Goal: Task Accomplishment & Management: Use online tool/utility

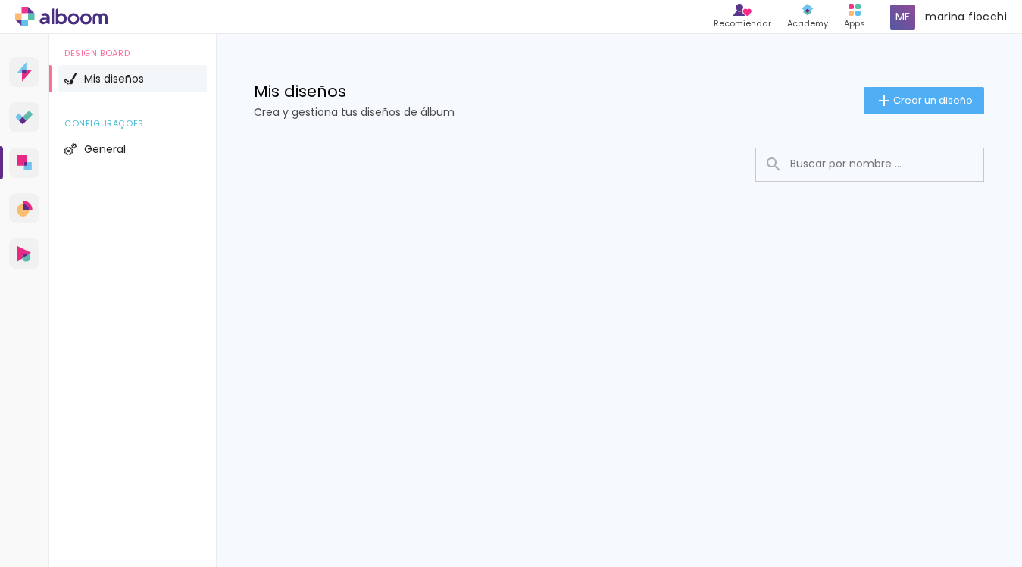
click at [60, 341] on div "Design Board Mis diseños configurações General" at bounding box center [132, 317] width 167 height 567
click at [937, 105] on span "Crear un diseño" at bounding box center [933, 100] width 80 height 10
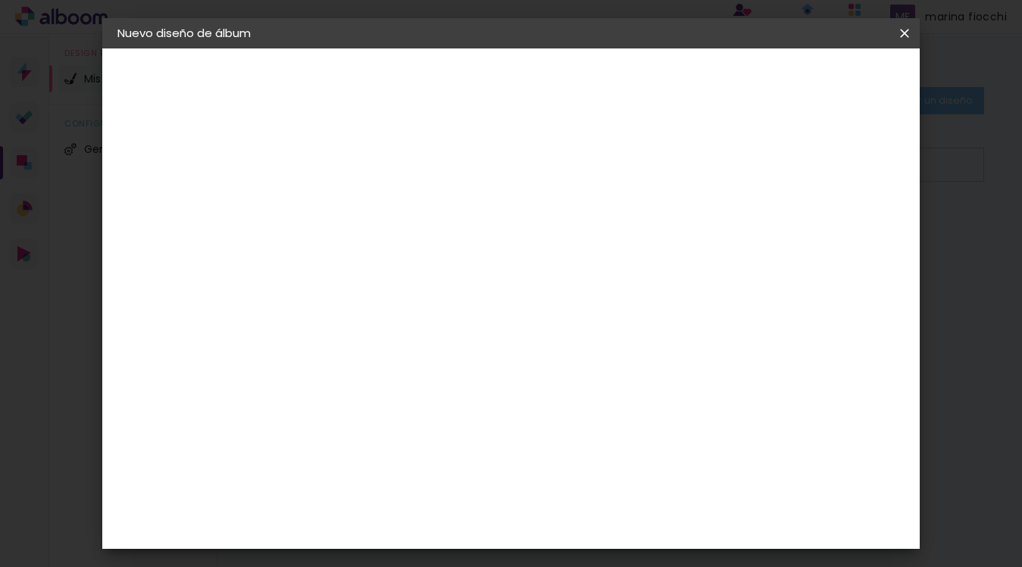
click at [365, 213] on input at bounding box center [365, 203] width 0 height 23
click at [365, 206] on input "jose & [PERSON_NAME]" at bounding box center [365, 203] width 0 height 23
type input "Jose & [PERSON_NAME]"
type paper-input "Jose & [PERSON_NAME]"
click at [514, 73] on link "Avanzar" at bounding box center [474, 80] width 80 height 26
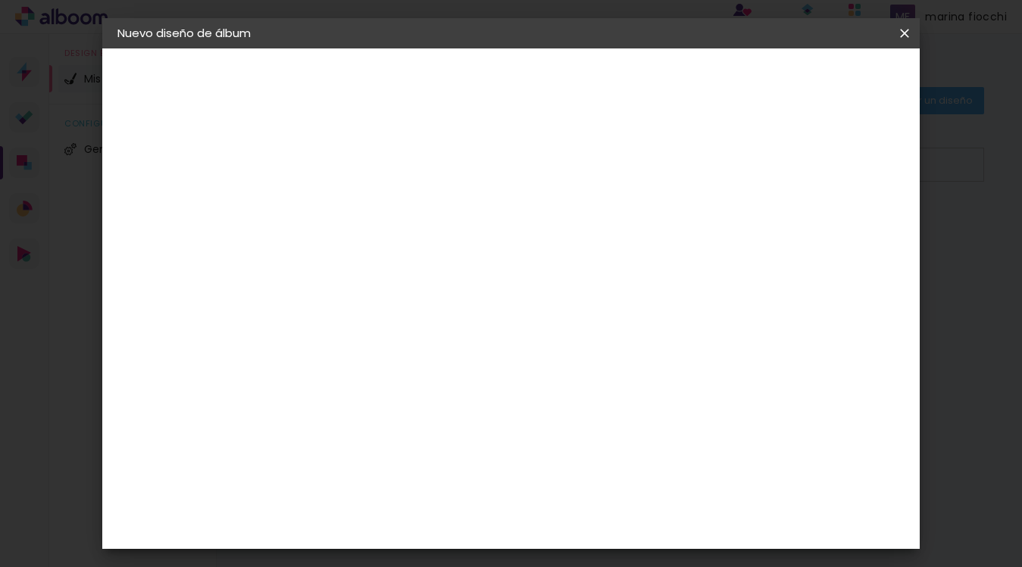
click at [464, 524] on paper-item "La Isla" at bounding box center [393, 543] width 142 height 39
click at [0, 0] on slot "Avanzar" at bounding box center [0, 0] width 0 height 0
click at [424, 252] on input "text" at bounding box center [394, 263] width 59 height 23
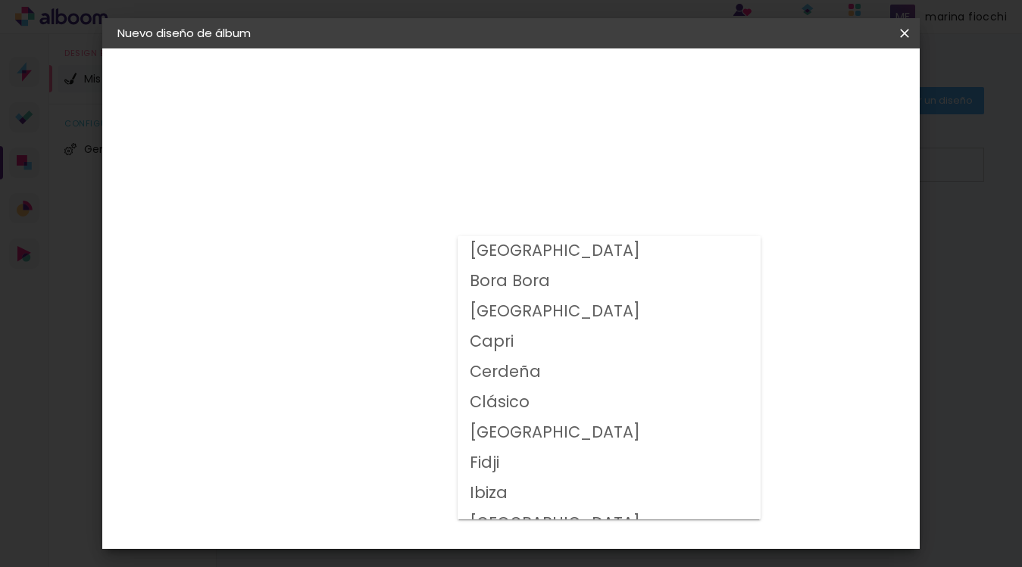
click at [635, 410] on paper-item "Clásico" at bounding box center [609, 403] width 303 height 30
type input "Clásico"
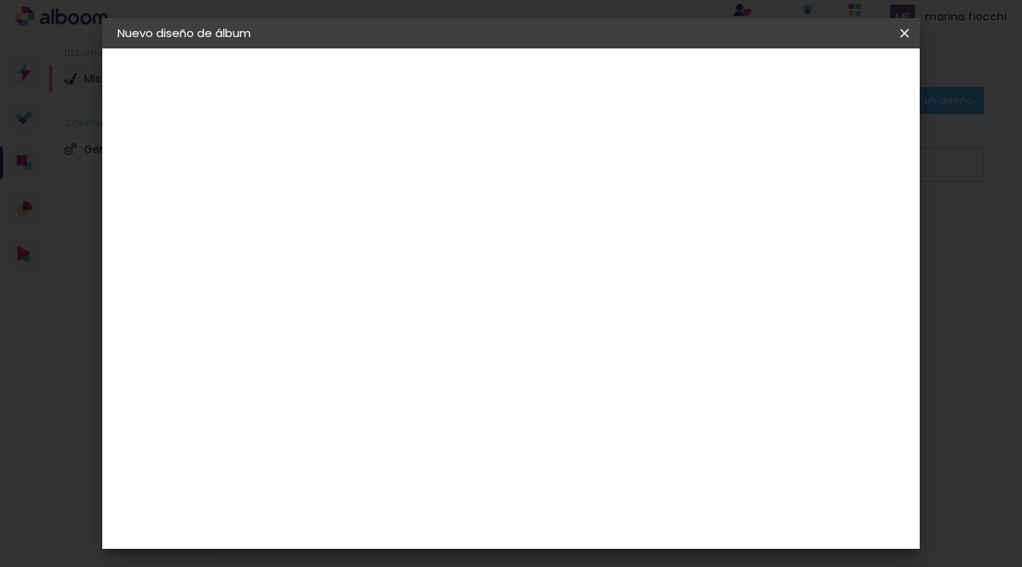
scroll to position [182, 0]
click at [621, 94] on header "Modelo Seleccione la plantilla del álbum. Volver Avanzar" at bounding box center [460, 93] width 322 height 90
click at [598, 88] on paper-button "Avanzar" at bounding box center [562, 80] width 73 height 26
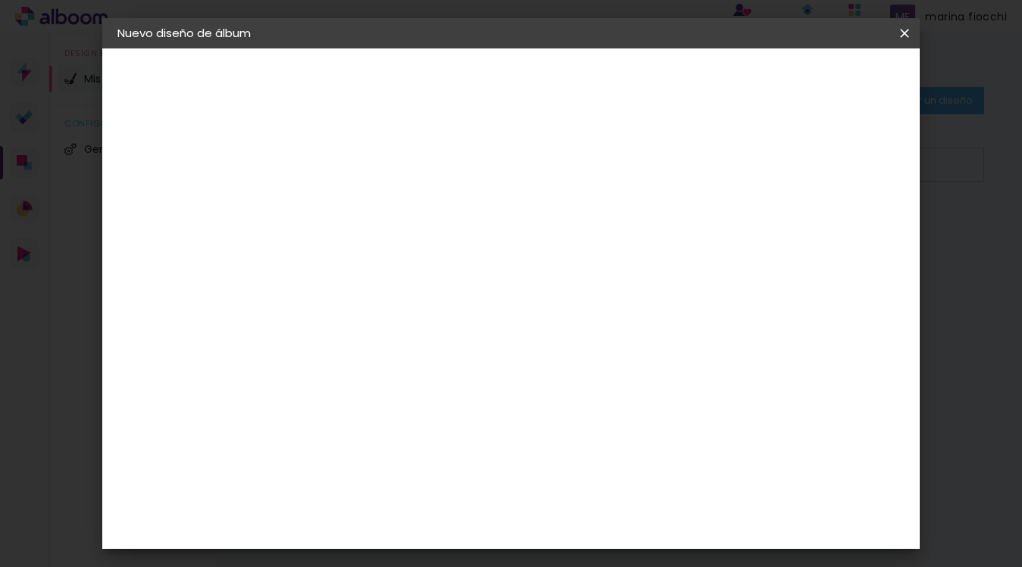
drag, startPoint x: 852, startPoint y: 87, endPoint x: 832, endPoint y: 168, distance: 83.4
click at [750, 168] on div "mm Mostrar sangría 22.8 cm Ancho de página 30.5 cm Altura 45.6 cm Ancho de la h…" at bounding box center [524, 112] width 451 height 129
click at [0, 0] on slot "Mostrar sangría" at bounding box center [0, 0] width 0 height 0
type paper-checkbox "on"
click at [750, 64] on header "Revisión Comprueba la configuración de tu álbum. Volver Empezar diseño" at bounding box center [524, 93] width 451 height 90
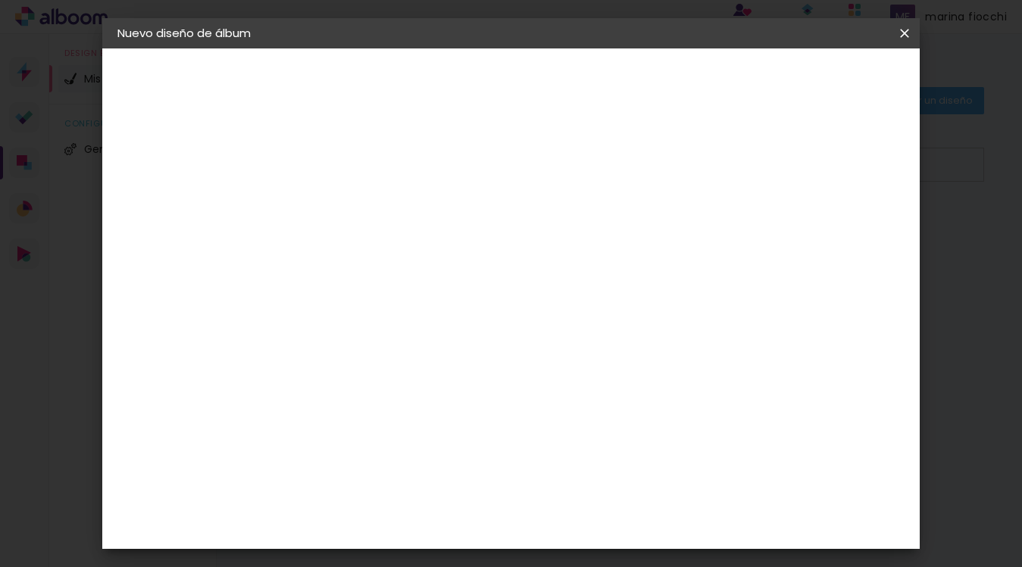
click at [727, 72] on paper-button "Empezar diseño" at bounding box center [677, 85] width 99 height 36
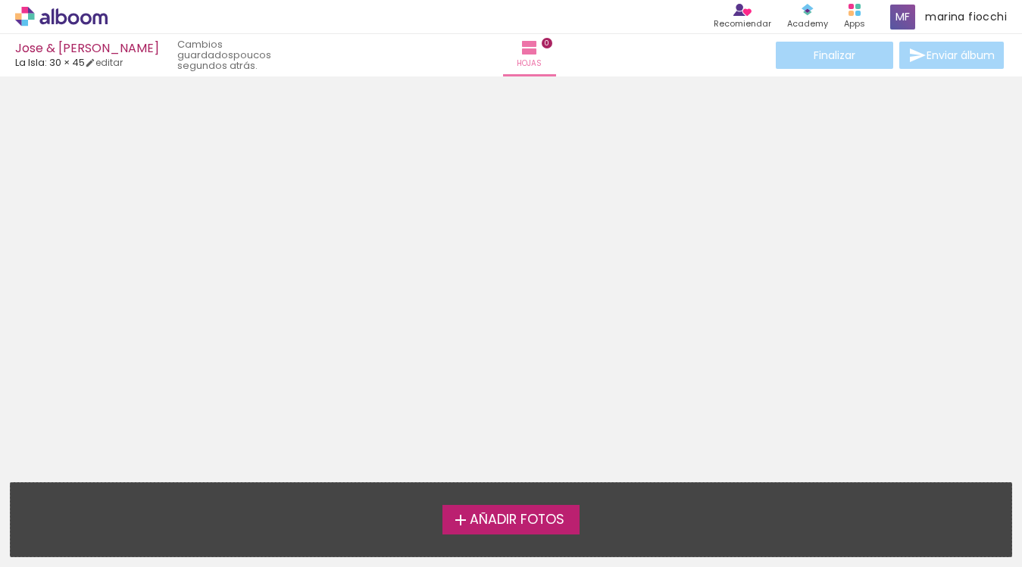
click at [557, 348] on div at bounding box center [511, 275] width 1022 height 386
